Goal: Transaction & Acquisition: Obtain resource

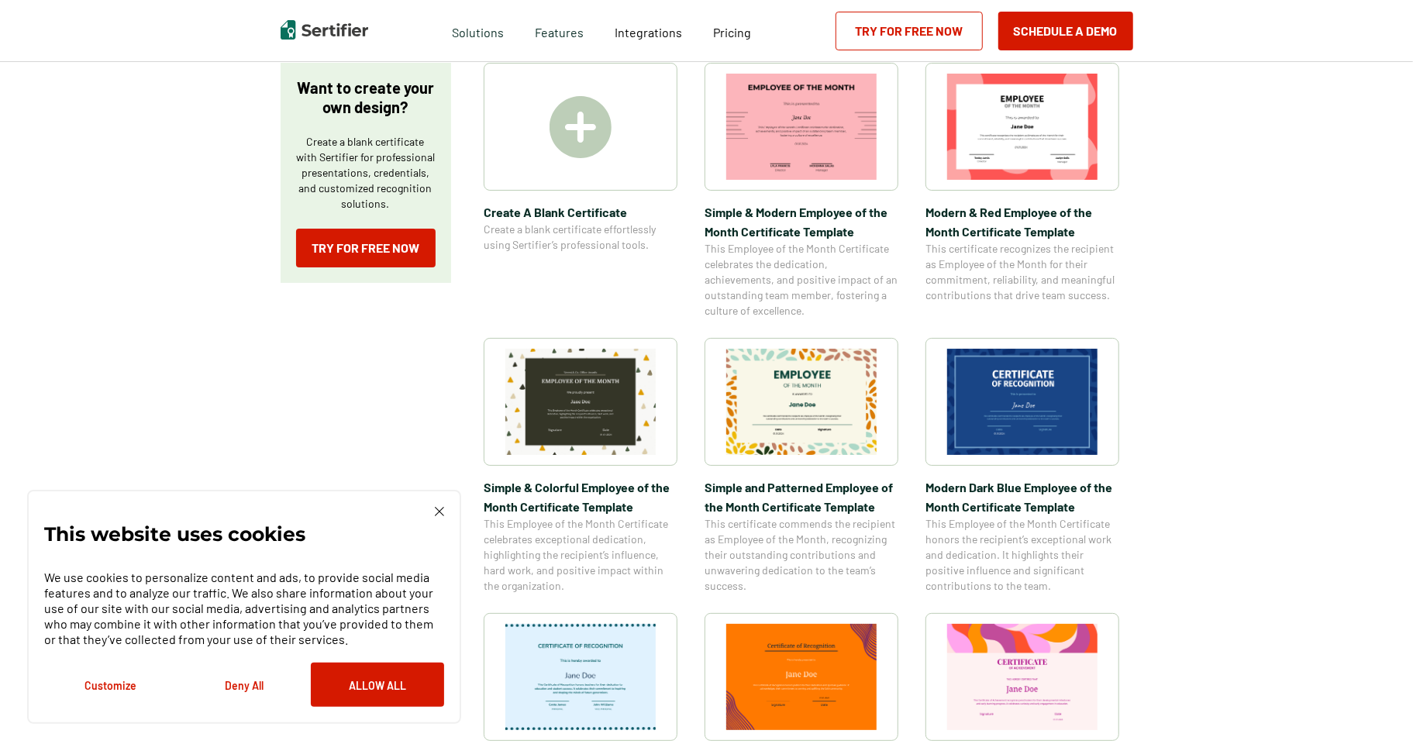
click at [437, 510] on img at bounding box center [439, 511] width 9 height 9
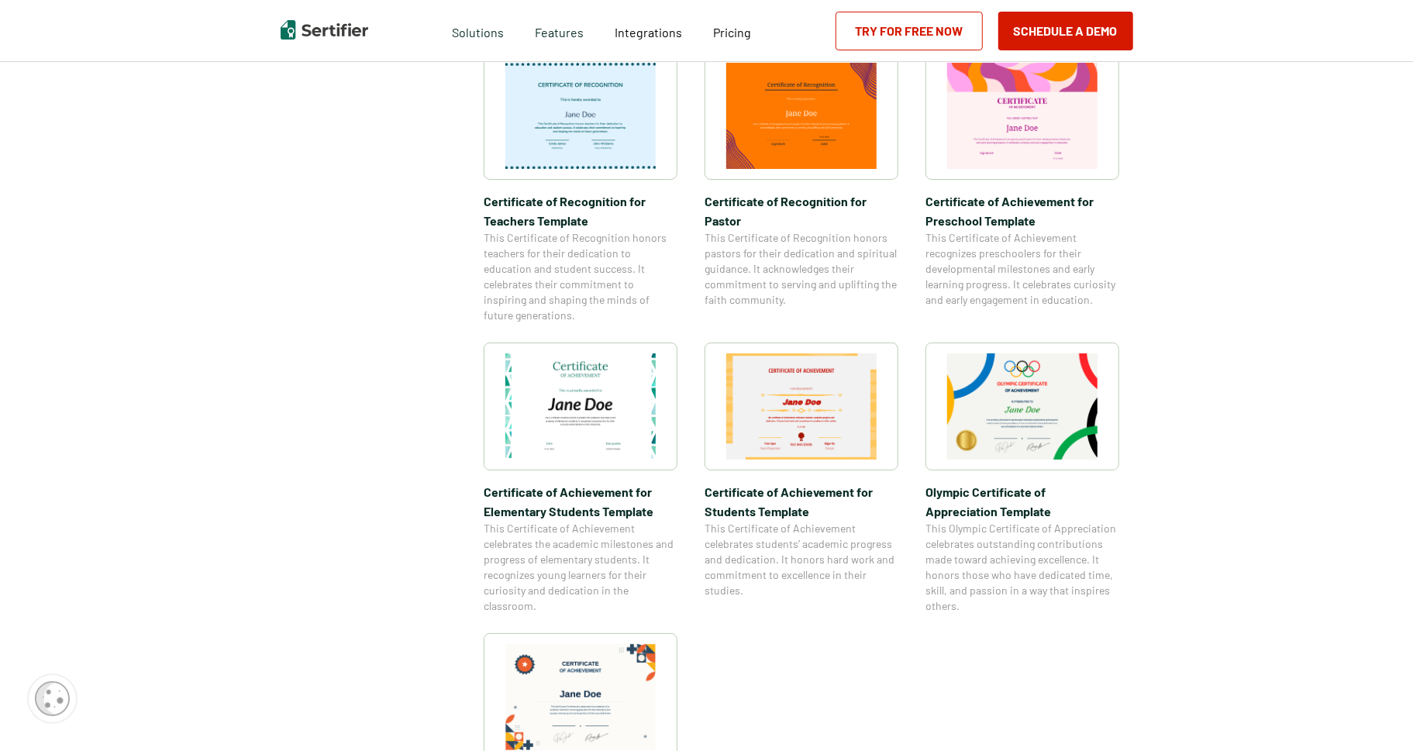
scroll to position [1019, 0]
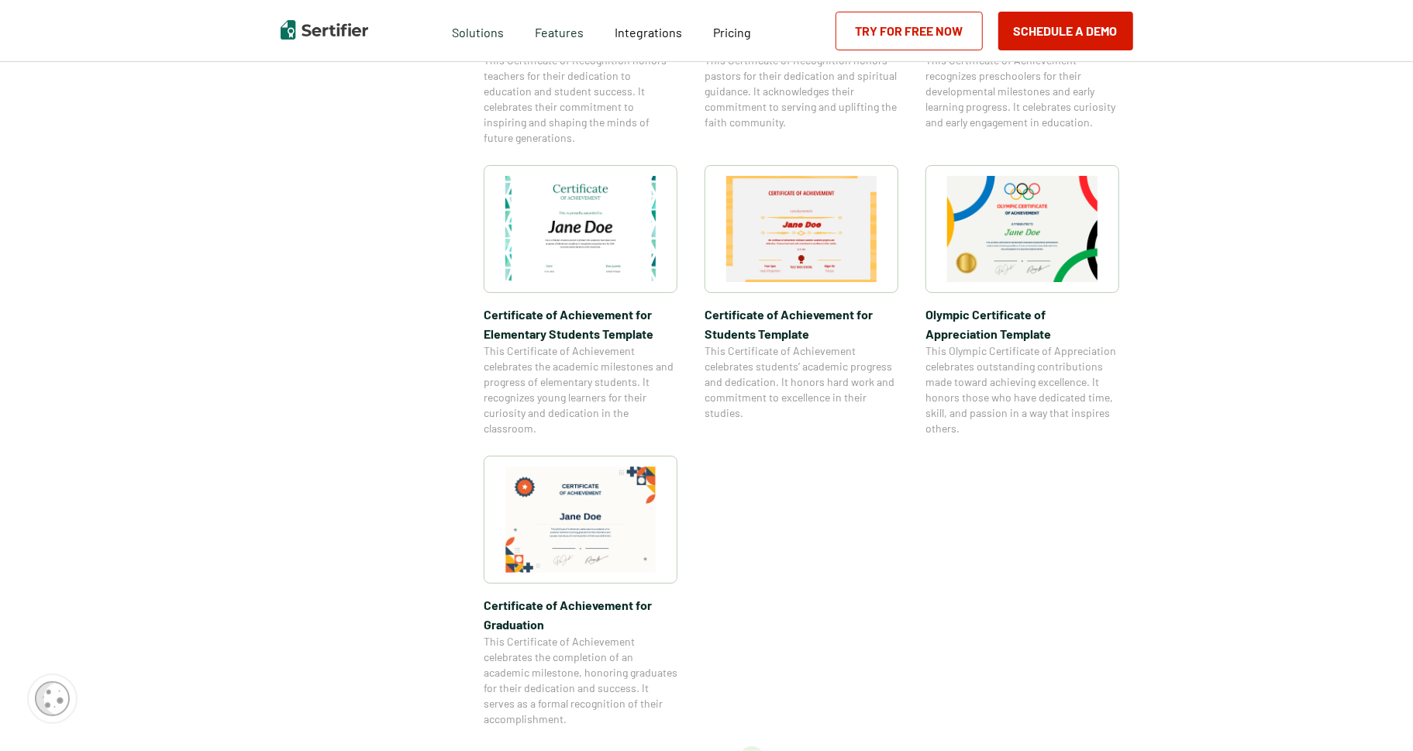
click at [558, 278] on img at bounding box center [580, 229] width 150 height 106
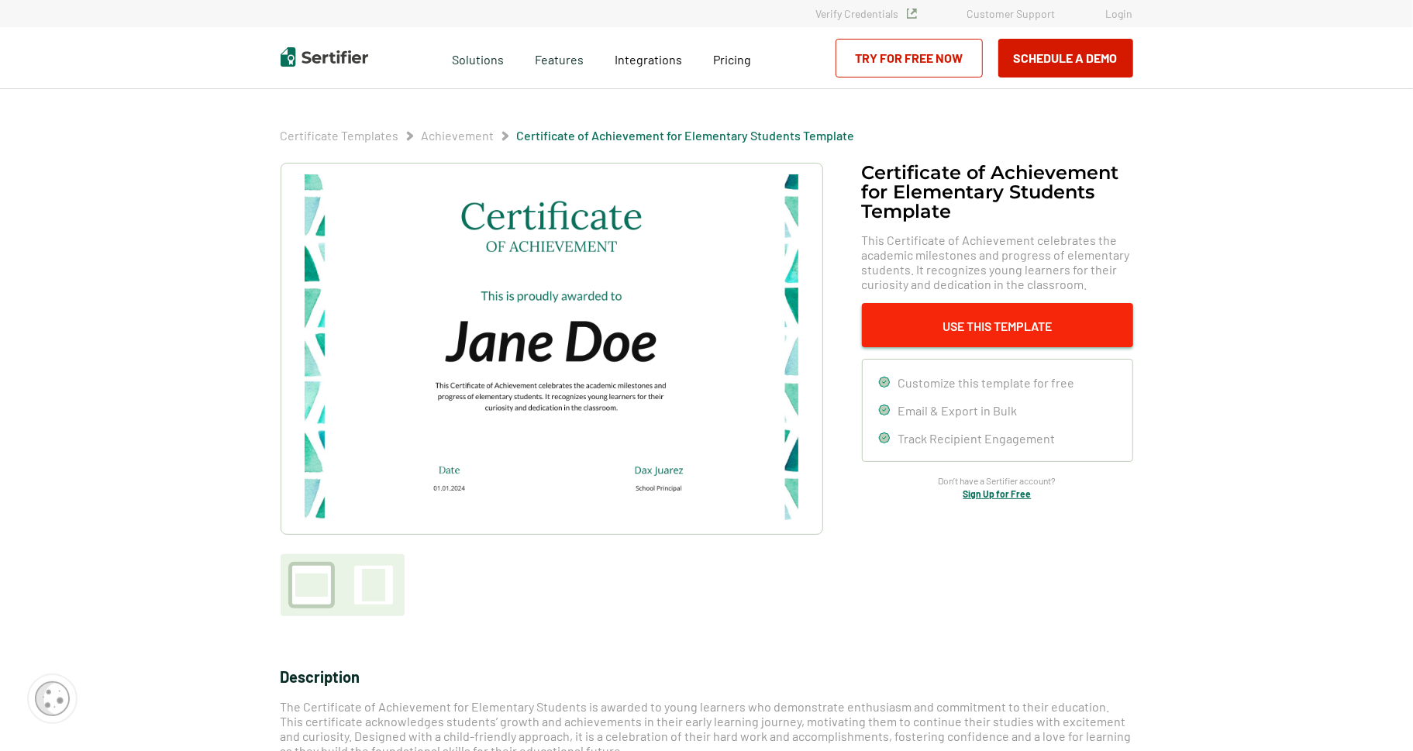
click at [925, 315] on button "Use This Template" at bounding box center [997, 325] width 271 height 44
